Goal: Communication & Community: Answer question/provide support

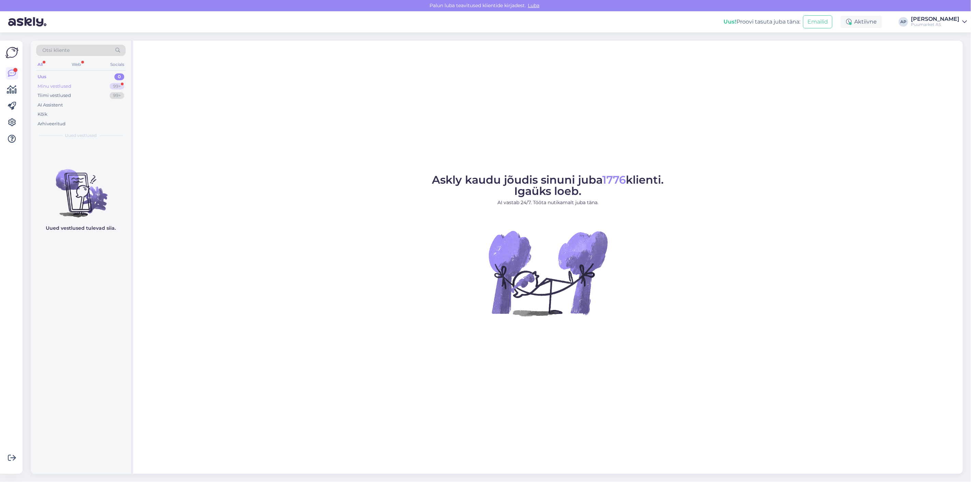
click at [89, 82] on div "Minu vestlused 99+" at bounding box center [80, 87] width 89 height 10
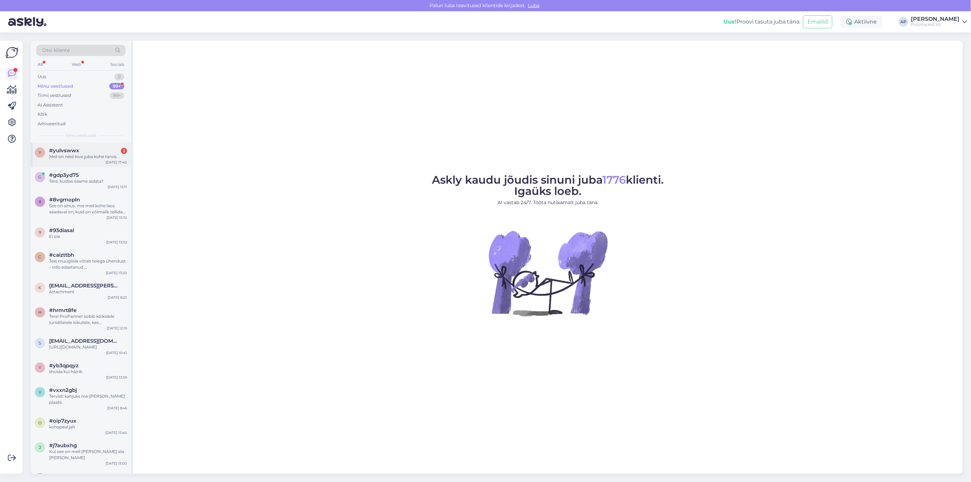
click at [87, 161] on div "y #yulvswwx 2 Meil on neid kive juba kohe tarvis. [DATE] 17:40" at bounding box center [81, 155] width 100 height 25
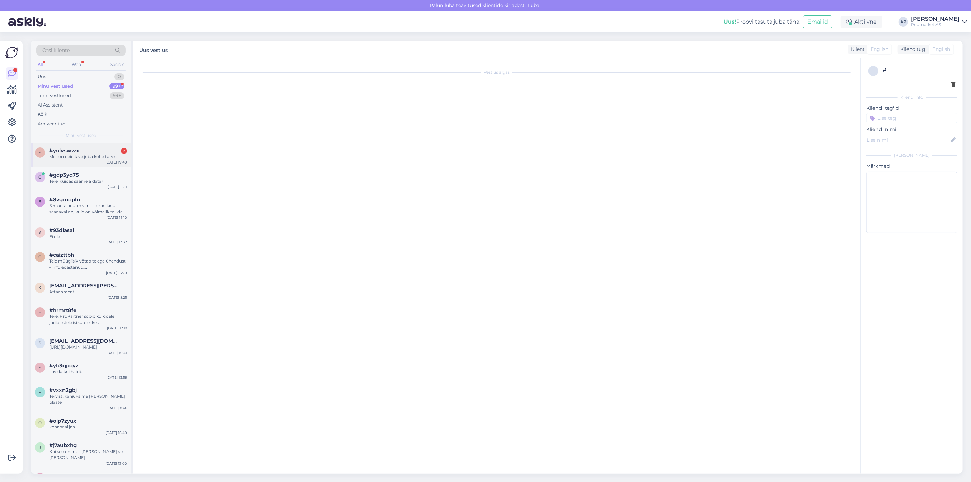
scroll to position [5, 0]
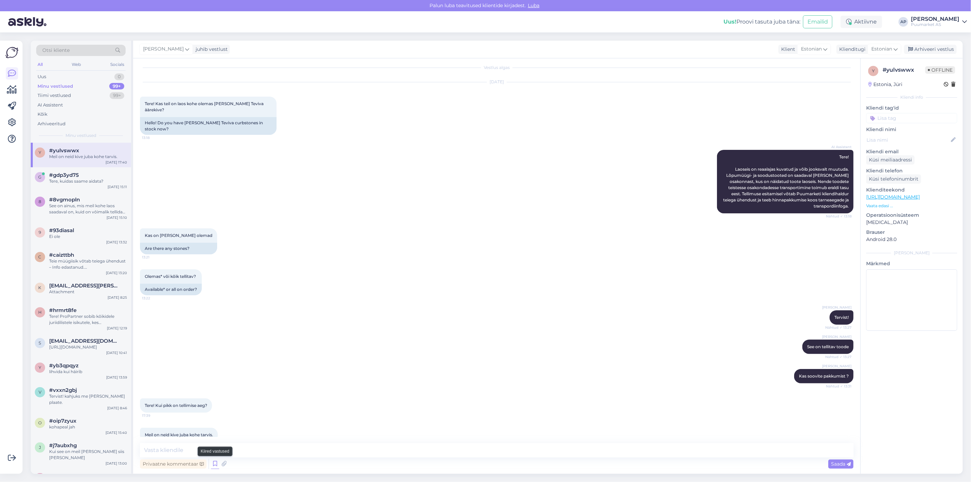
click at [217, 261] on icon at bounding box center [215, 464] width 8 height 10
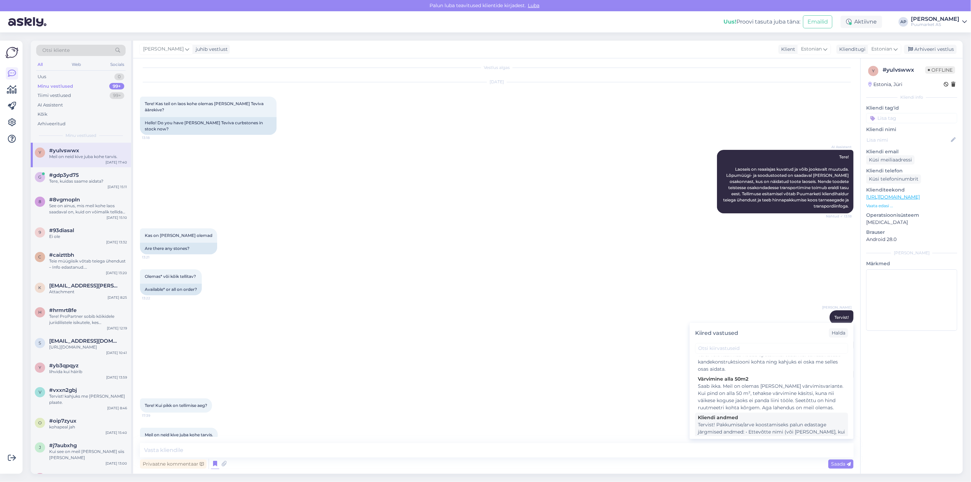
scroll to position [76, 0]
drag, startPoint x: 728, startPoint y: 388, endPoint x: 732, endPoint y: 392, distance: 5.3
click at [495, 261] on div "Tervist! Pakkumise/arve koostamiseks palun edastage järgmised andmed: • Ettevõt…" at bounding box center [771, 401] width 147 height 36
type textarea "Tervist! Pakkumise/arve koostamiseks palun edastage järgmised andmed: • Ettevõt…"
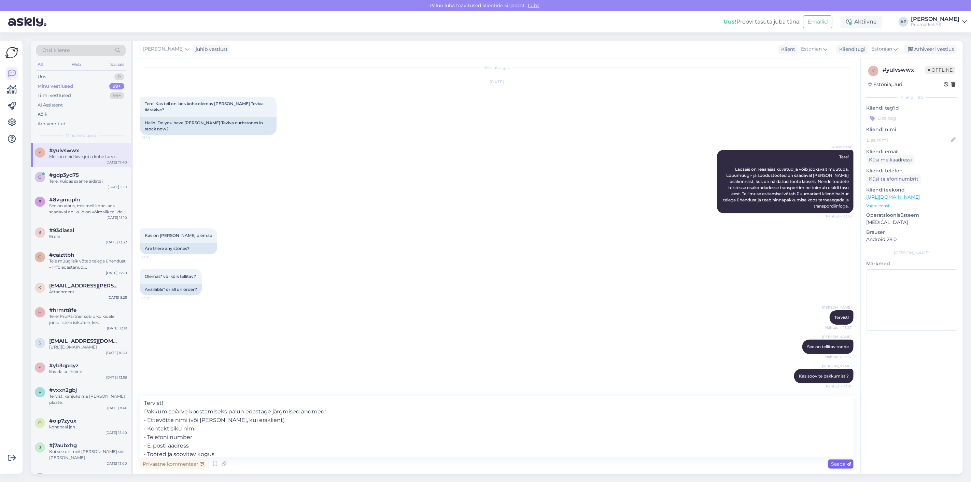
click at [495, 261] on span "Saada" at bounding box center [841, 464] width 20 height 6
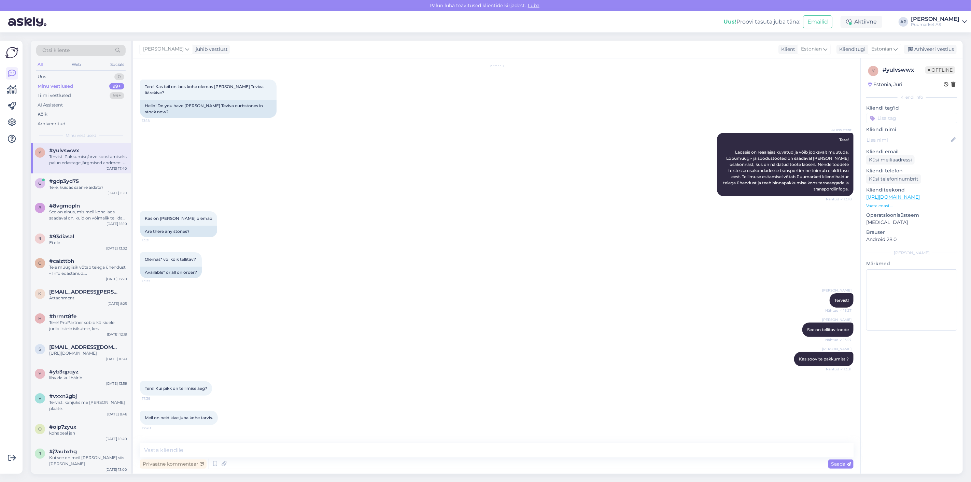
scroll to position [0, 0]
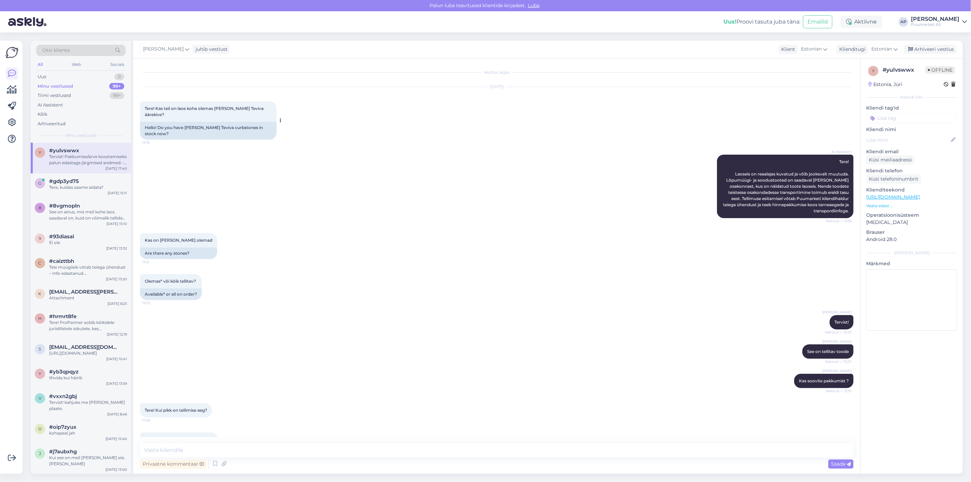
click at [216, 107] on span "Tere! Kas teil on laos kohe olemas [PERSON_NAME] Teviva äärekive?" at bounding box center [205, 111] width 120 height 11
drag, startPoint x: 216, startPoint y: 109, endPoint x: 263, endPoint y: 108, distance: 47.1
click at [263, 108] on span "Tere! Kas teil on laos kohe olemas [PERSON_NAME] Teviva äärekive?" at bounding box center [205, 111] width 120 height 11
copy span "[PERSON_NAME] äärekive?"
click at [293, 227] on div "Kas on [PERSON_NAME] olemad 13:21 Are there any stones?" at bounding box center [496, 246] width 713 height 41
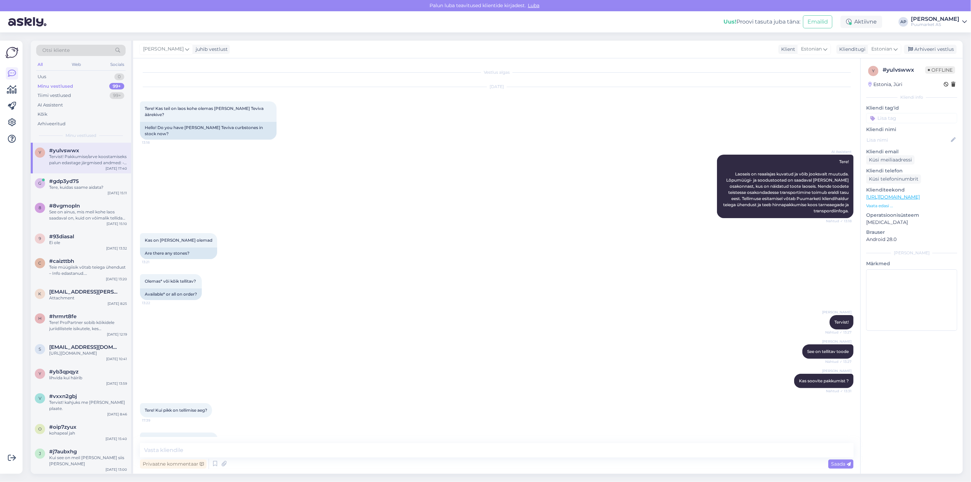
scroll to position [98, 0]
